Goal: Information Seeking & Learning: Understand process/instructions

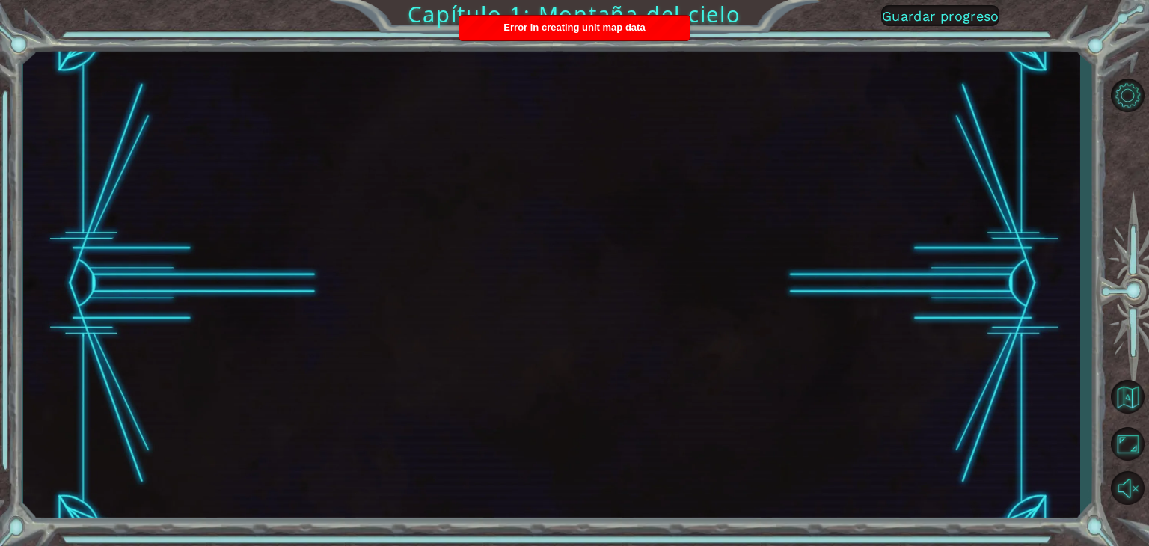
drag, startPoint x: 670, startPoint y: 25, endPoint x: 608, endPoint y: 40, distance: 64.6
click at [608, 40] on div "Error in creating unit map data" at bounding box center [574, 28] width 230 height 25
click at [685, 52] on div at bounding box center [551, 283] width 1057 height 480
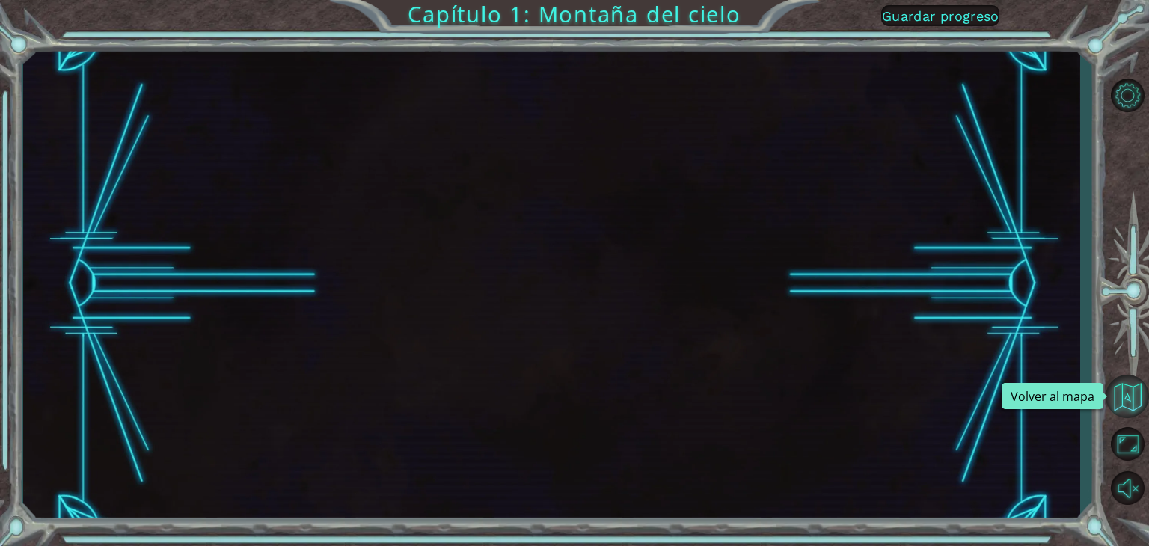
click at [1129, 405] on button "Volver al mapa" at bounding box center [1127, 396] width 43 height 43
click at [1146, 387] on button "Volver al mapa" at bounding box center [1127, 396] width 43 height 43
click at [1125, 388] on button "Volver al mapa" at bounding box center [1127, 396] width 43 height 43
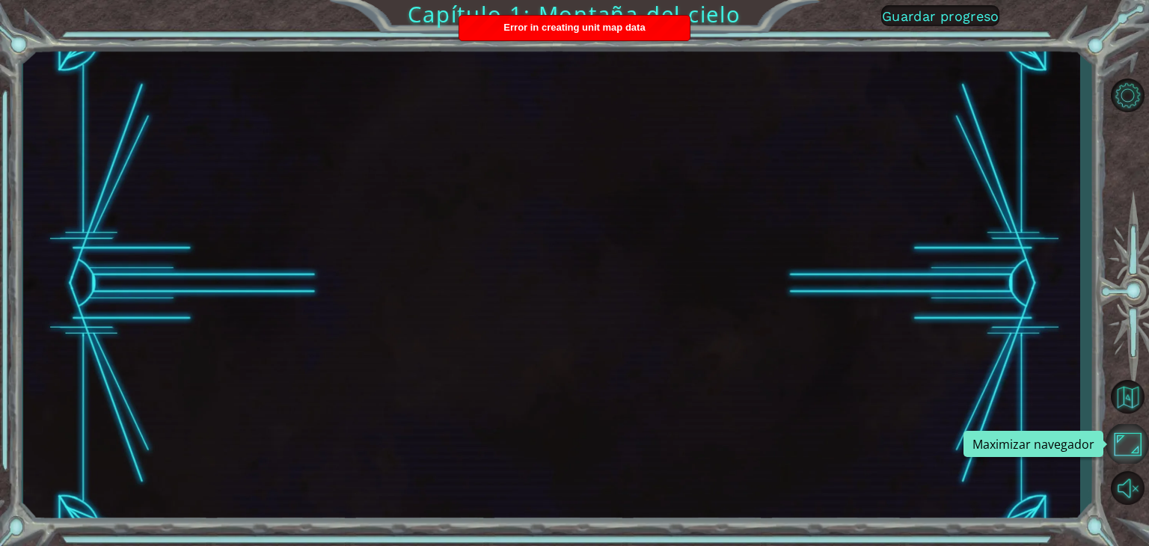
click at [1134, 446] on button "Maximizar navegador" at bounding box center [1127, 444] width 43 height 40
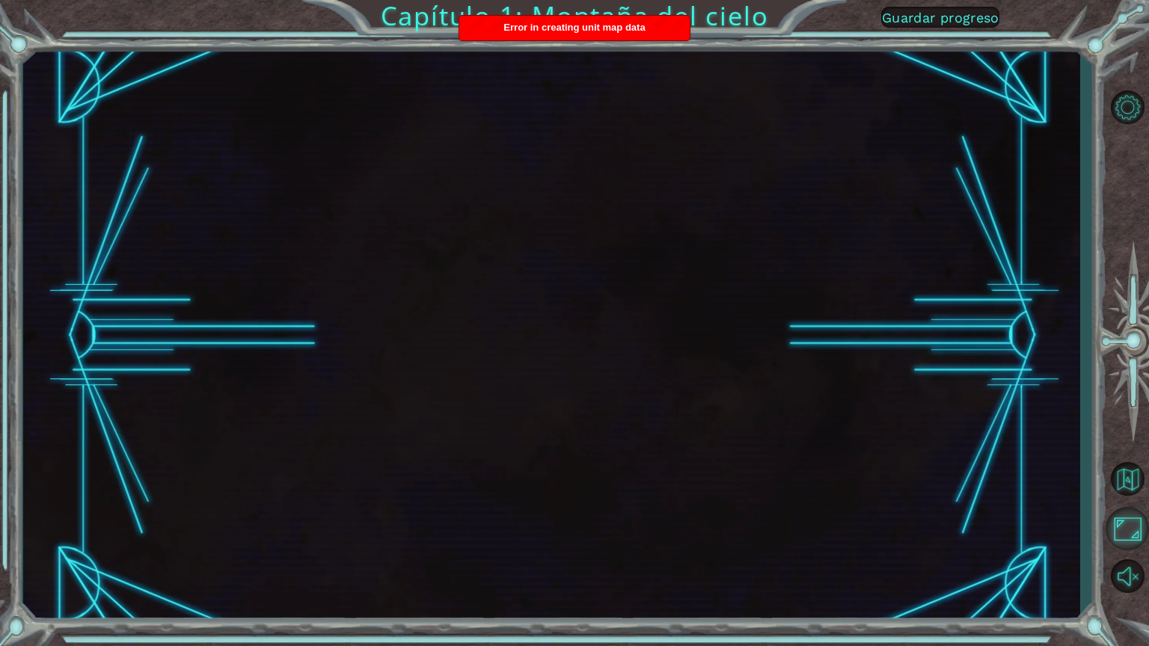
click at [1134, 542] on button "Maximizar navegador" at bounding box center [1127, 528] width 43 height 43
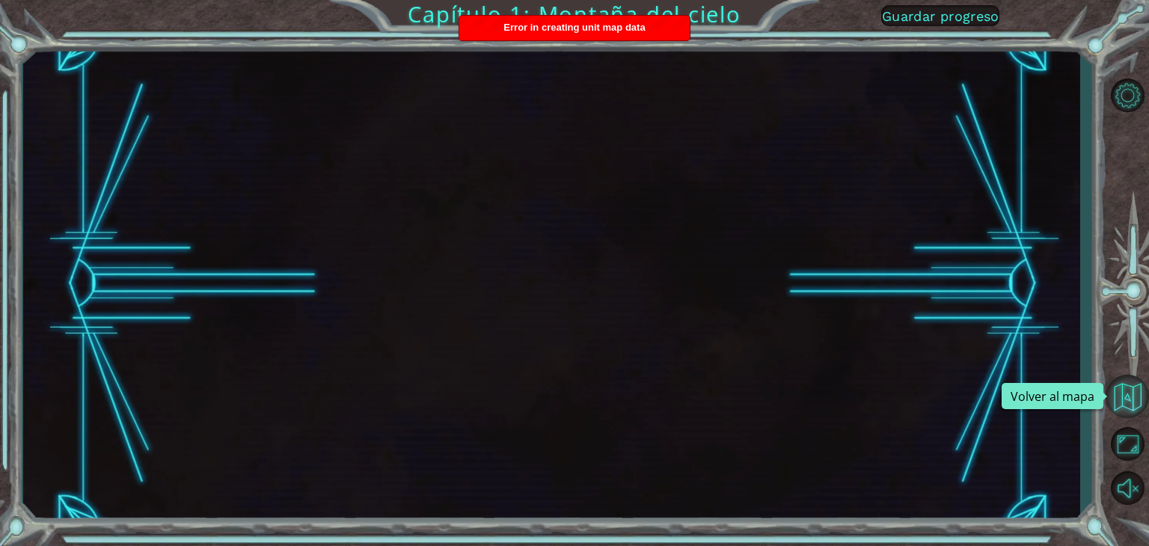
click at [1125, 408] on button "Volver al mapa" at bounding box center [1127, 396] width 43 height 43
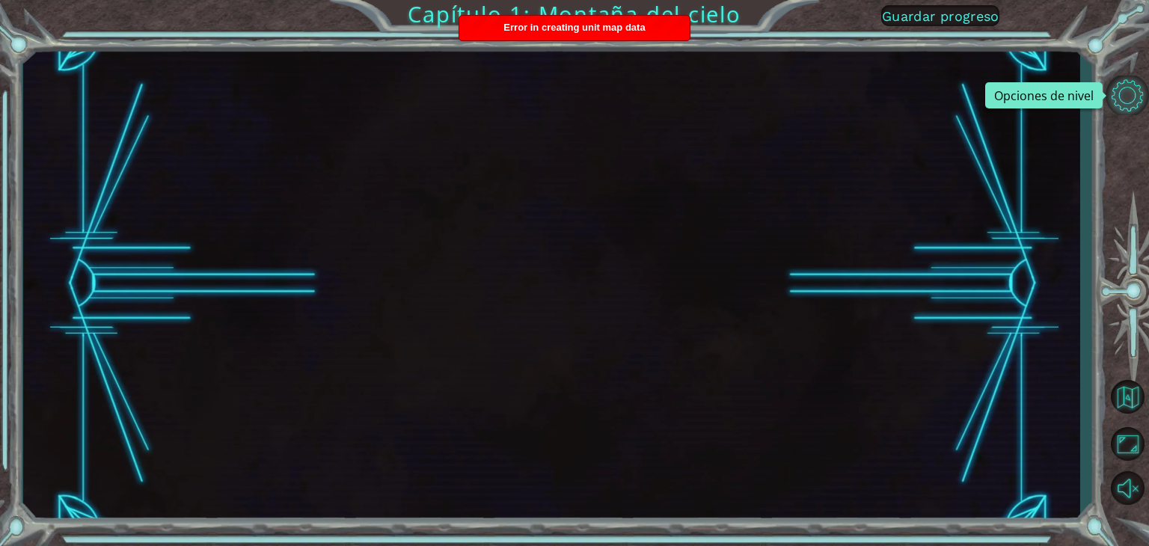
click at [1116, 88] on button "Opciones de nivel" at bounding box center [1127, 96] width 43 height 40
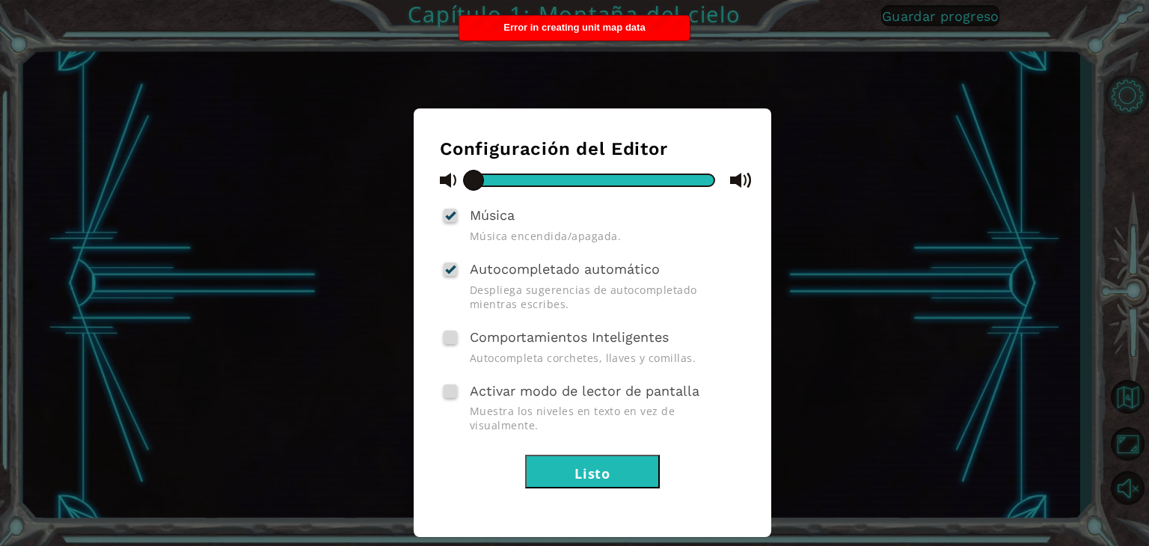
click at [1116, 88] on div "Configuración del Editor Música Música encendida/apagada. Autocompletado automá…" at bounding box center [574, 273] width 1149 height 546
